Goal: Information Seeking & Learning: Learn about a topic

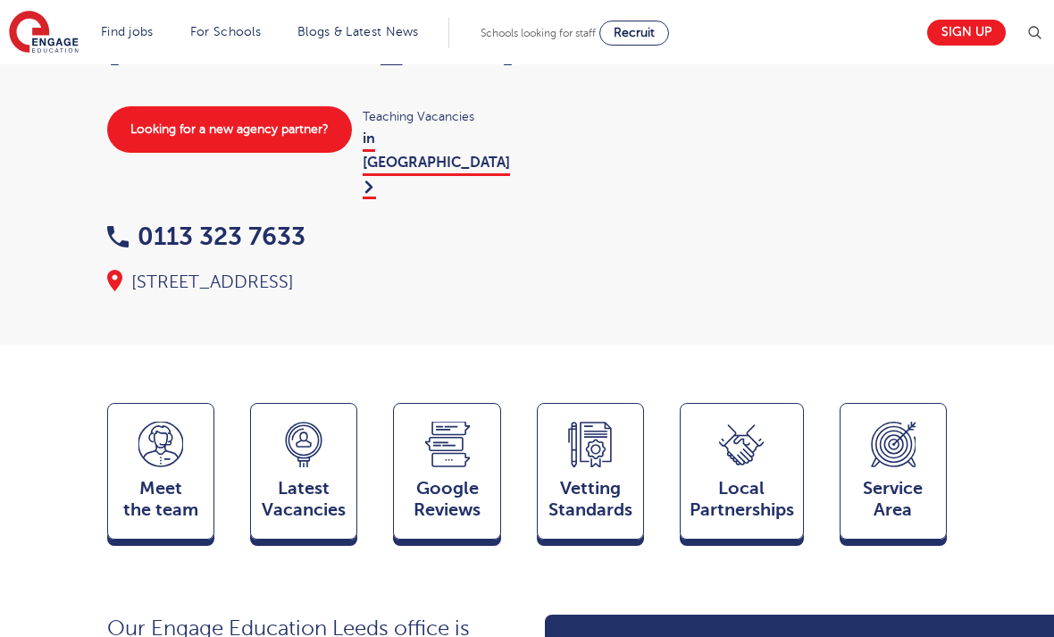
scroll to position [280, 0]
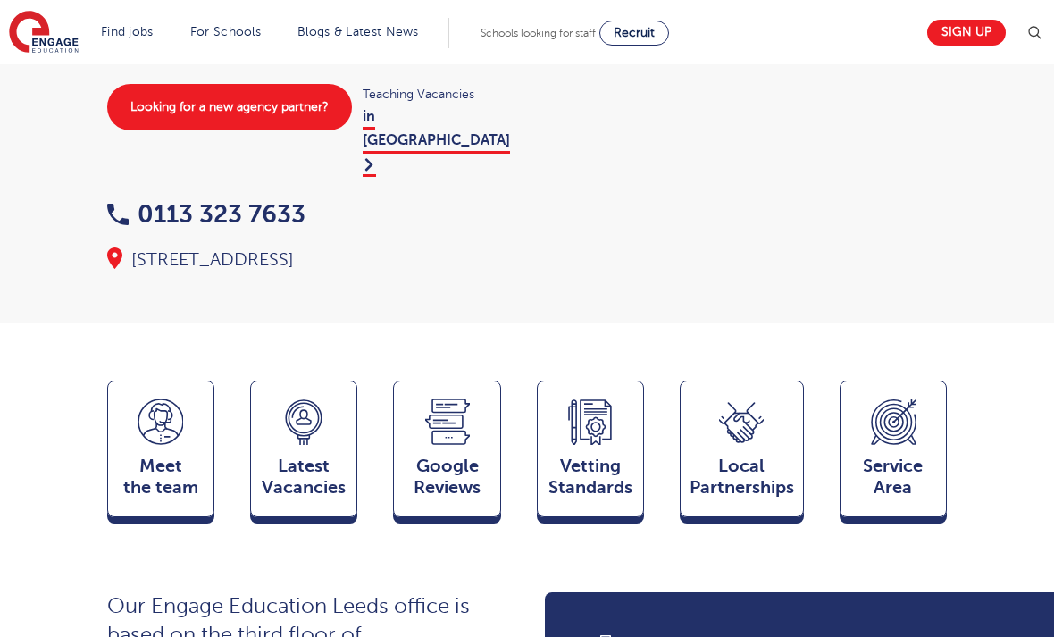
click at [195, 456] on span "Meet the team" at bounding box center [161, 477] width 88 height 43
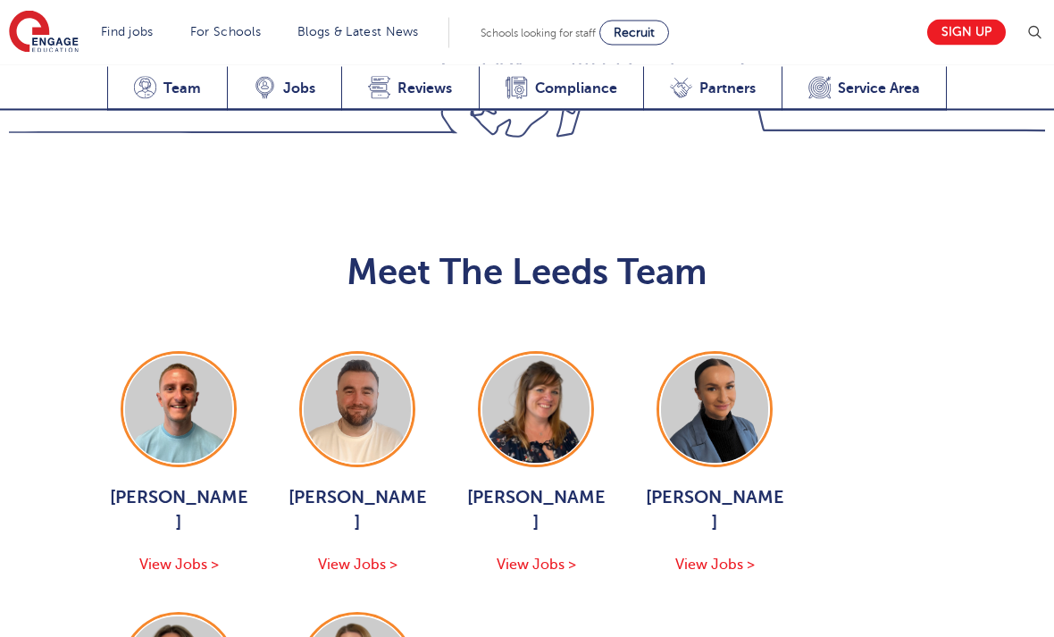
scroll to position [2330, 0]
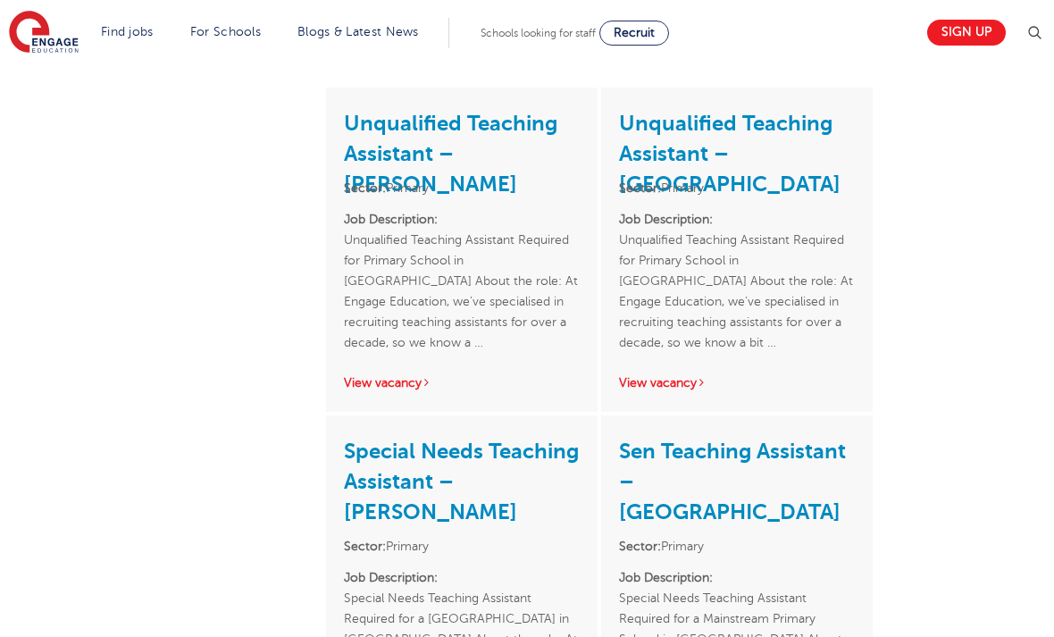
scroll to position [688, 0]
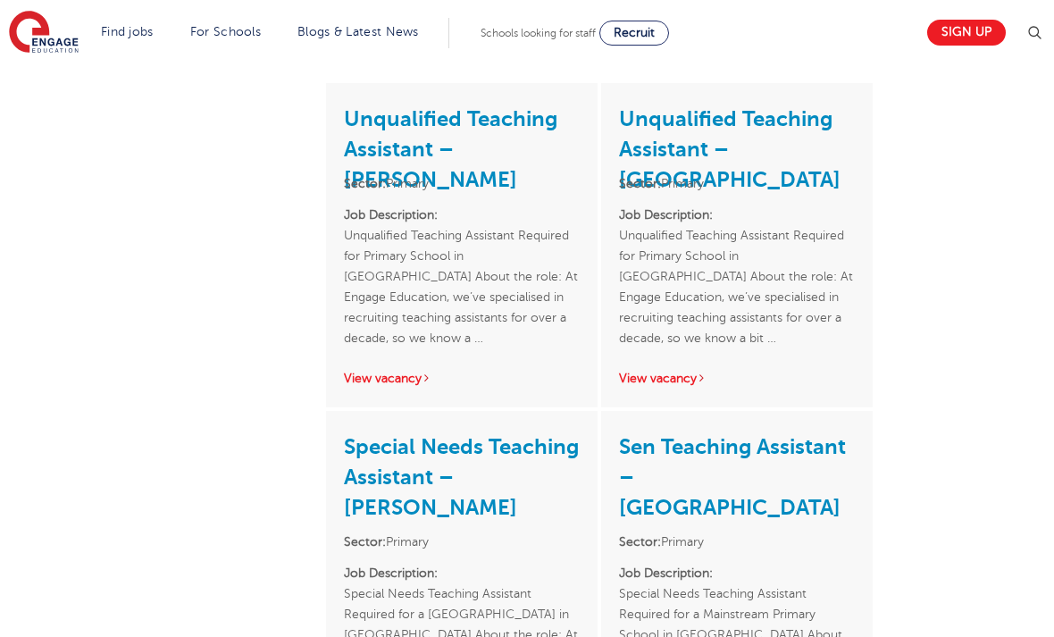
click at [696, 372] on link "View vacancy" at bounding box center [663, 378] width 88 height 13
